Goal: Navigation & Orientation: Find specific page/section

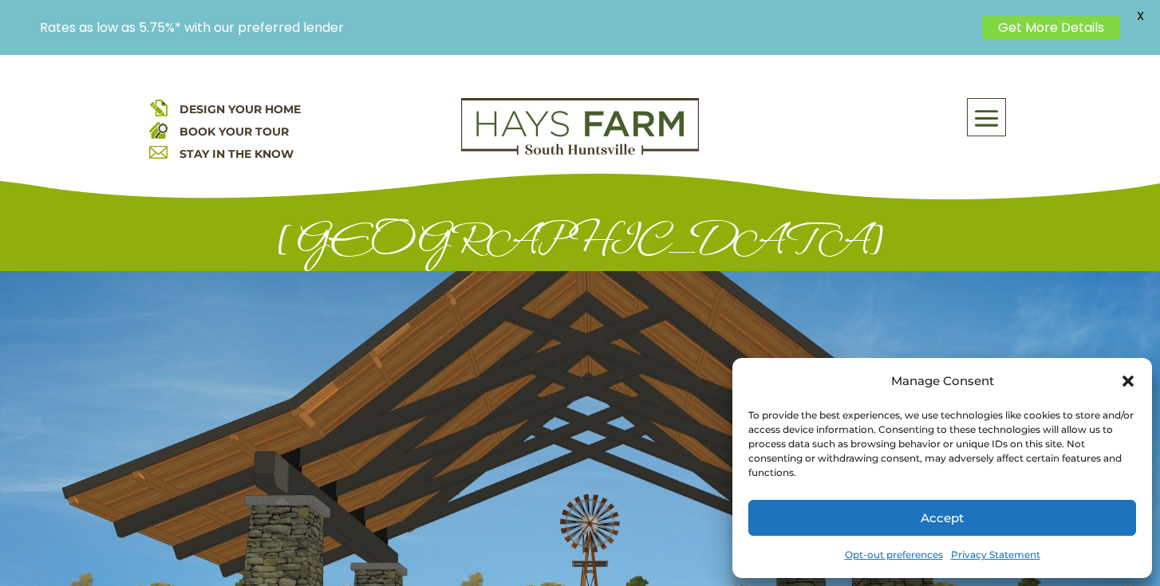
click at [1119, 383] on div "Manage Consent" at bounding box center [942, 381] width 388 height 22
click at [1130, 373] on icon "Close dialog" at bounding box center [1128, 381] width 16 height 16
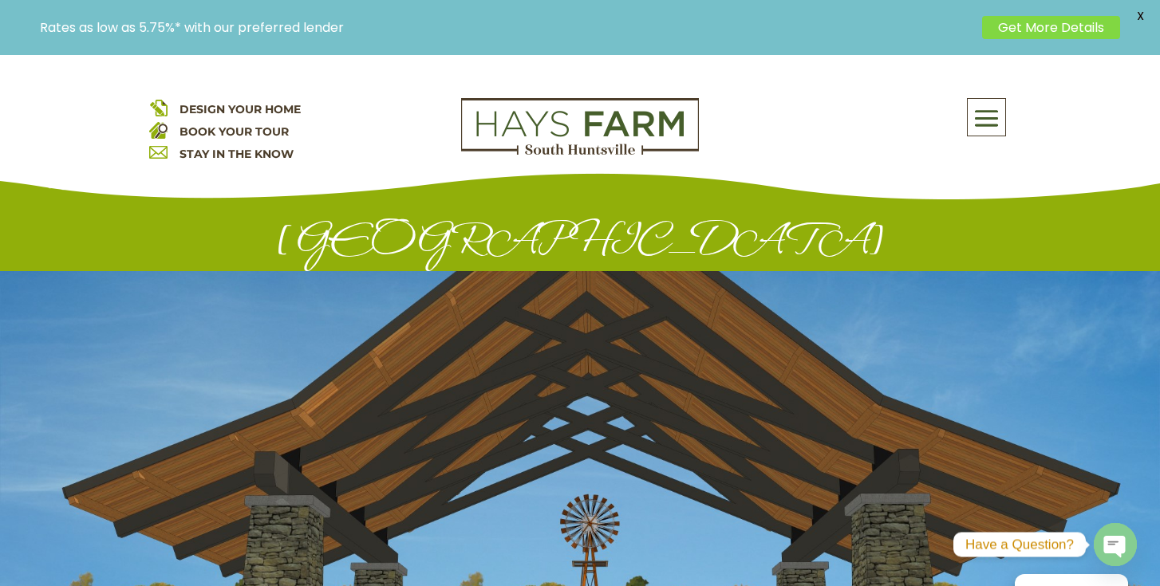
click at [973, 112] on span at bounding box center [986, 118] width 37 height 37
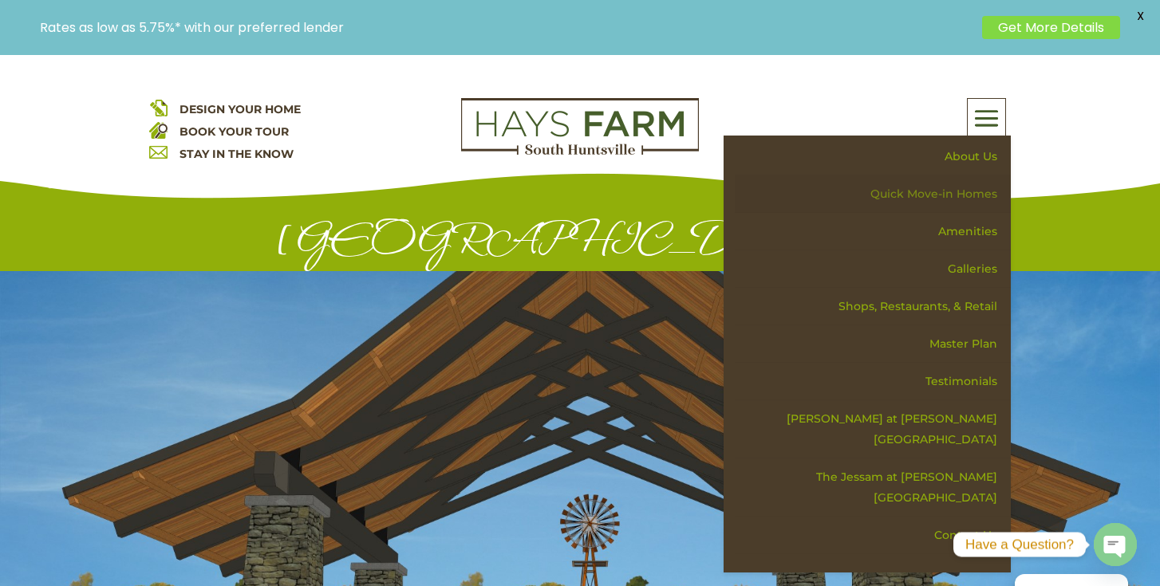
click at [967, 192] on link "Quick Move-in Homes" at bounding box center [873, 194] width 276 height 37
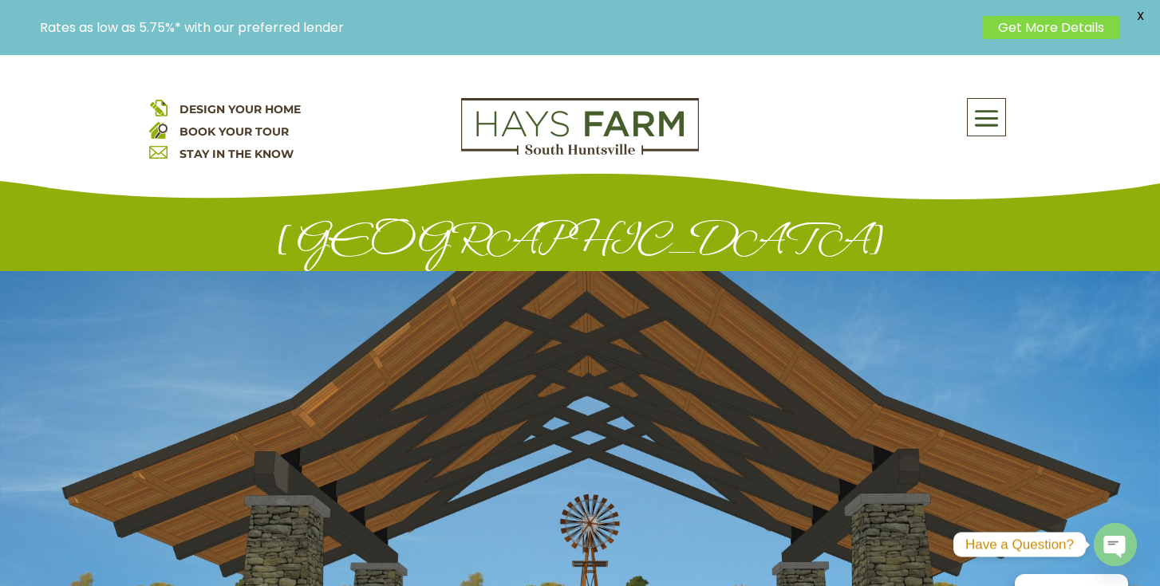
click at [989, 120] on span at bounding box center [986, 118] width 37 height 37
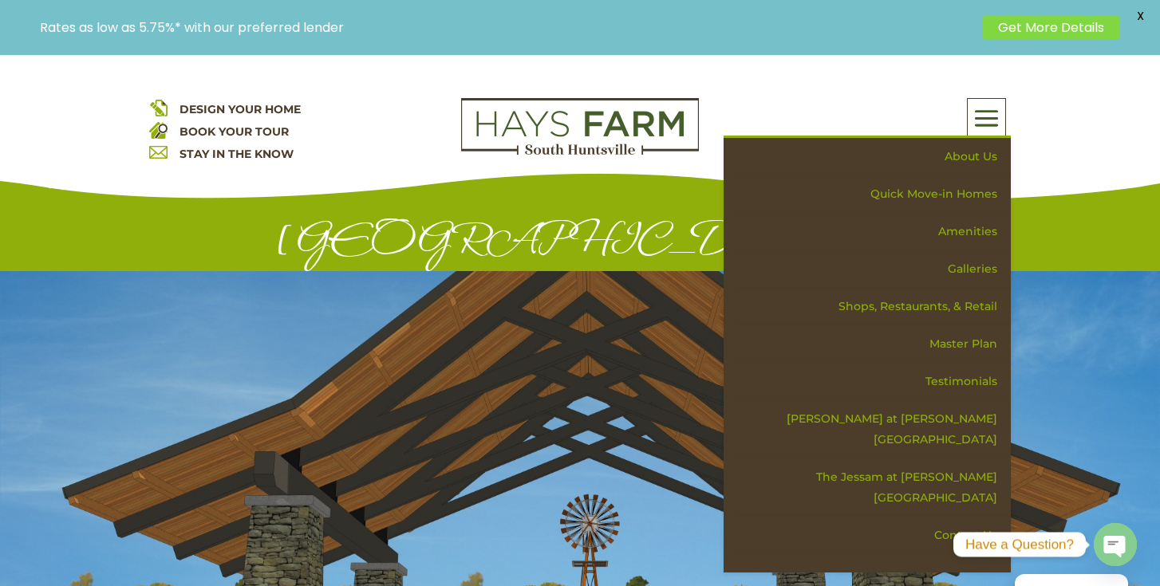
click at [914, 115] on div "About Us Quick Move-in Homes Amenities Galleries Shops, Restaurants, & Retail M…" at bounding box center [867, 117] width 287 height 38
click at [876, 98] on div "About Us Quick Move-in Homes Amenities Galleries Shops, Restaurants, & Retail M…" at bounding box center [867, 117] width 287 height 38
click at [976, 109] on span at bounding box center [986, 118] width 37 height 37
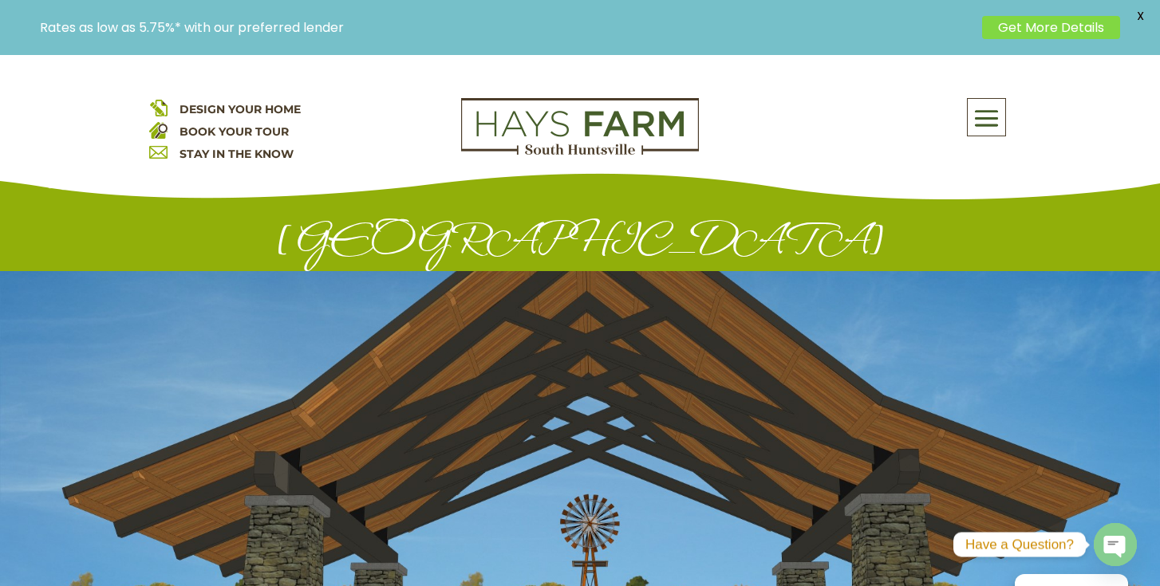
click at [976, 109] on span at bounding box center [986, 118] width 37 height 37
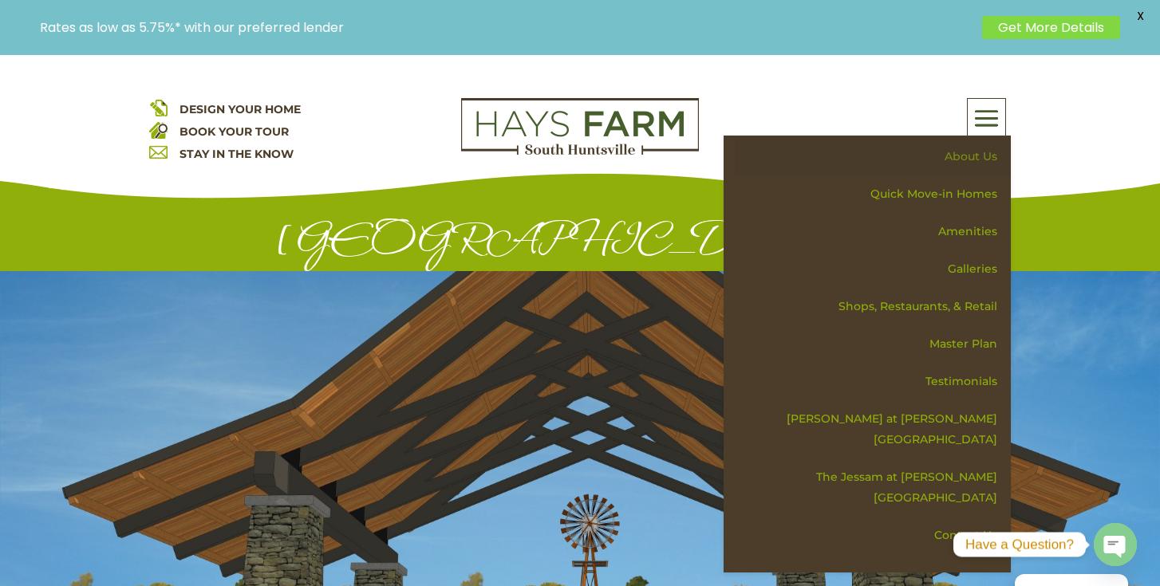
click at [966, 155] on link "About Us" at bounding box center [873, 156] width 276 height 37
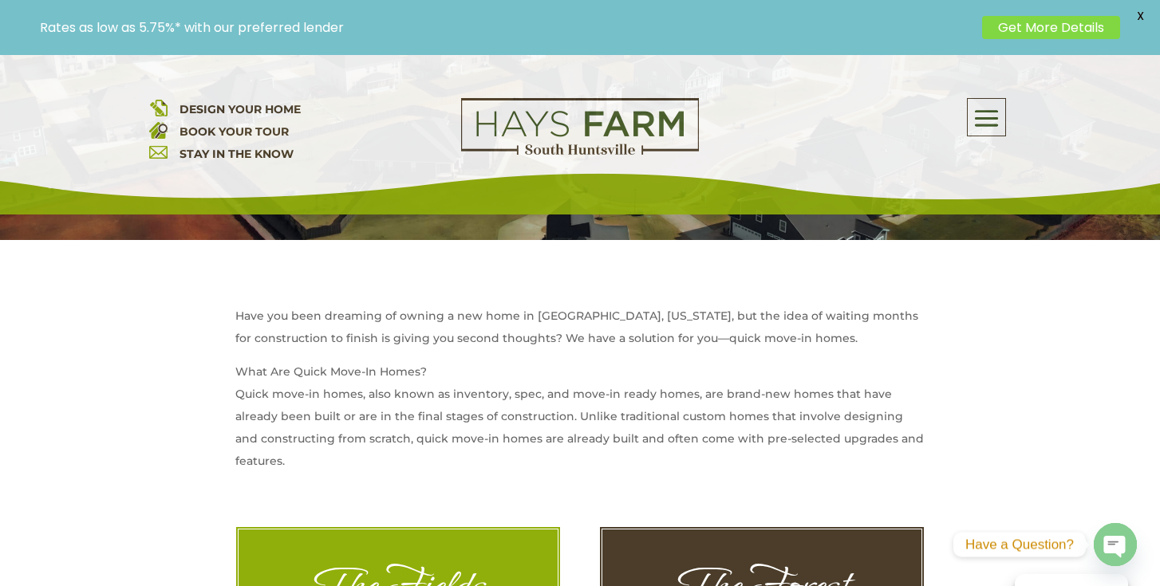
scroll to position [247, 0]
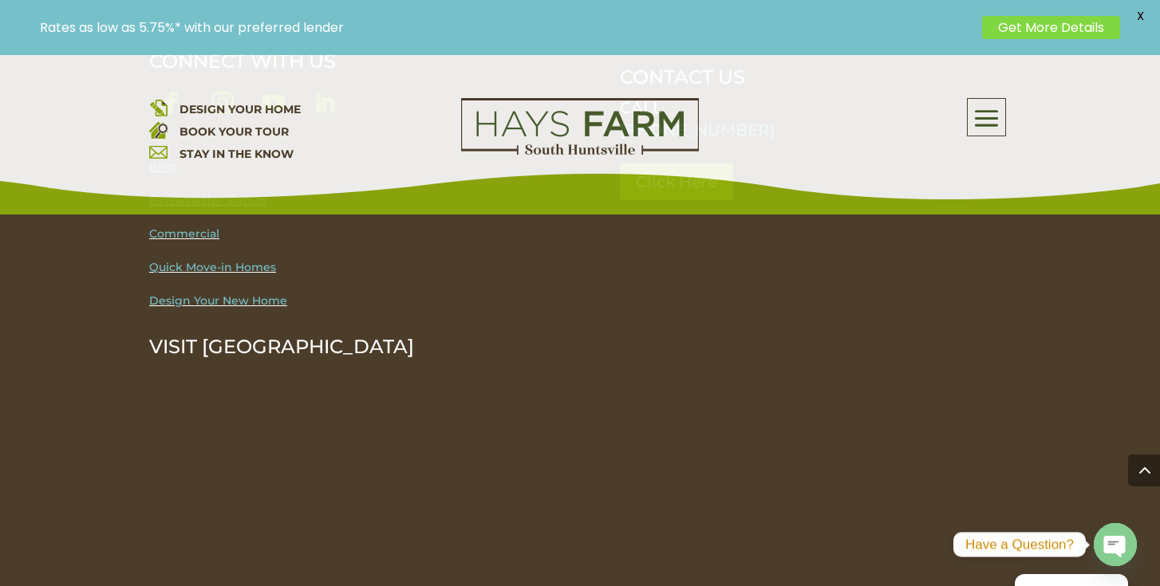
scroll to position [2324, 0]
